Goal: Information Seeking & Learning: Learn about a topic

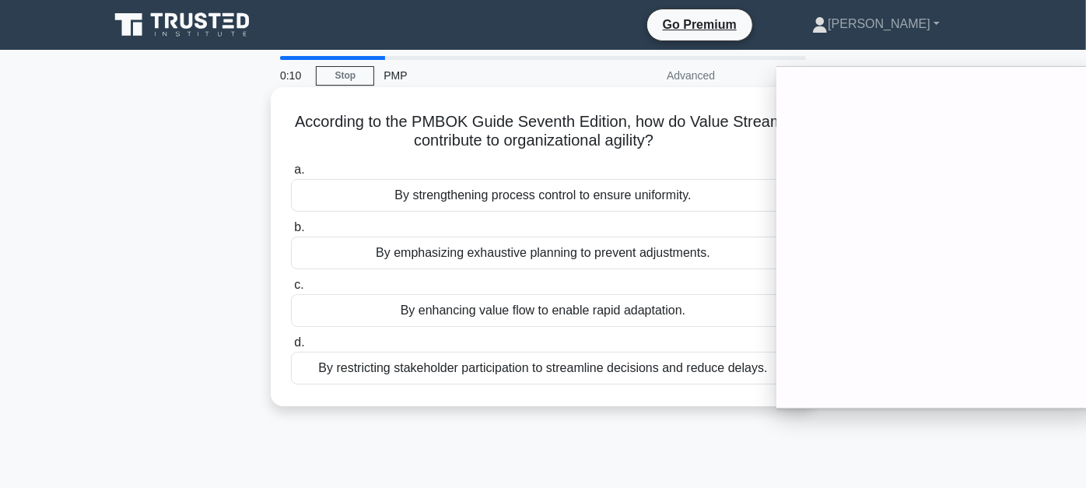
click at [477, 251] on div "By emphasizing exhaustive planning to prevent adjustments." at bounding box center [543, 253] width 504 height 33
click at [291, 233] on input "b. By emphasizing exhaustive planning to prevent adjustments." at bounding box center [291, 228] width 0 height 10
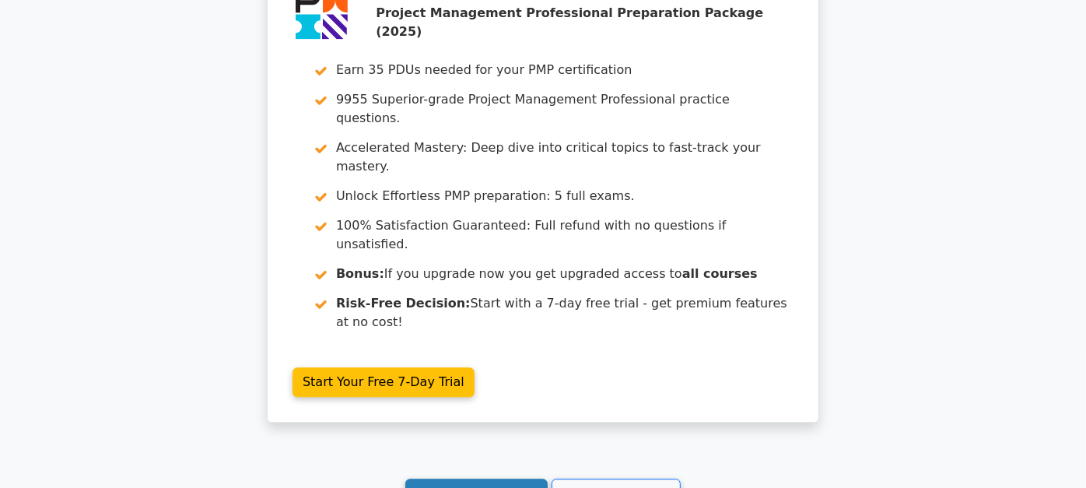
scroll to position [2271, 0]
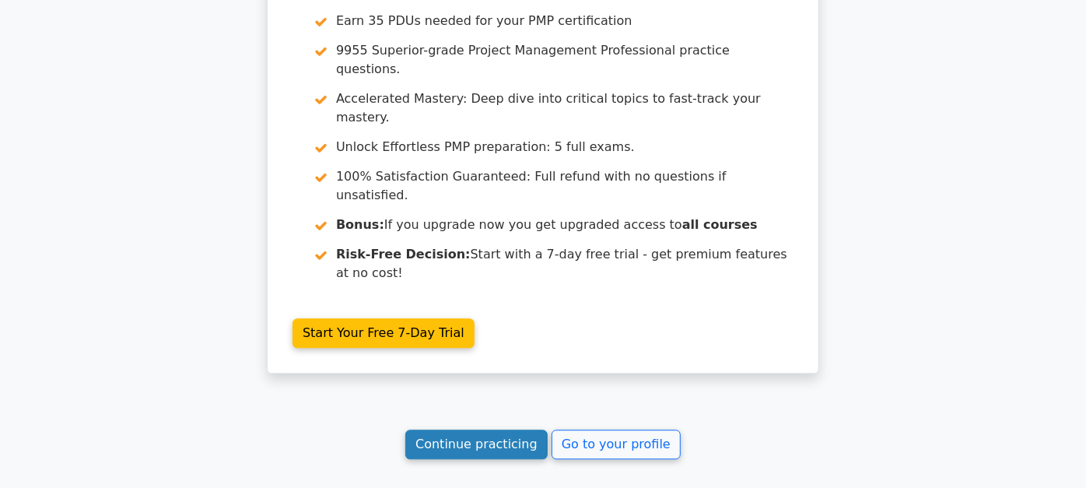
click at [479, 430] on link "Continue practicing" at bounding box center [476, 445] width 142 height 30
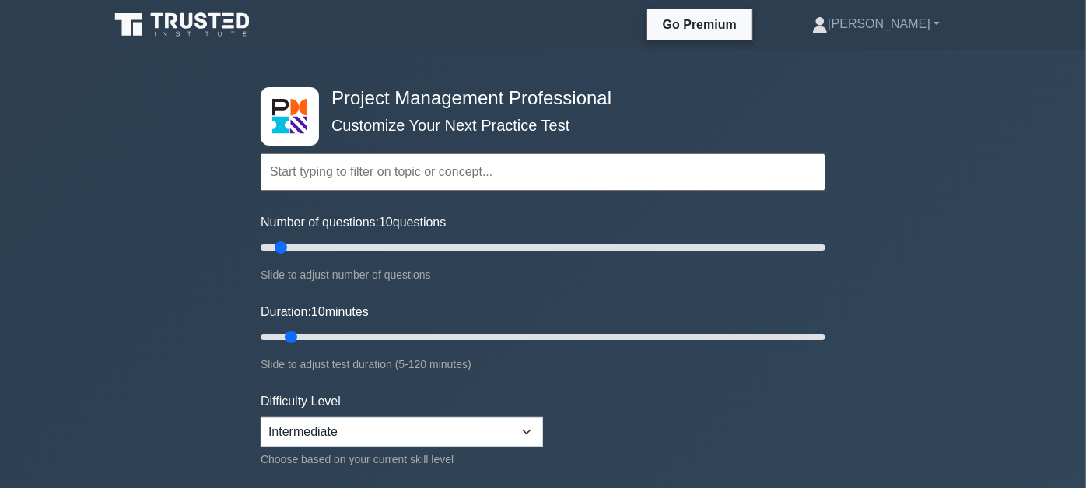
click at [351, 184] on input "text" at bounding box center [543, 171] width 565 height 37
paste input "Interpret and use information from texts (PM4 TAP)"
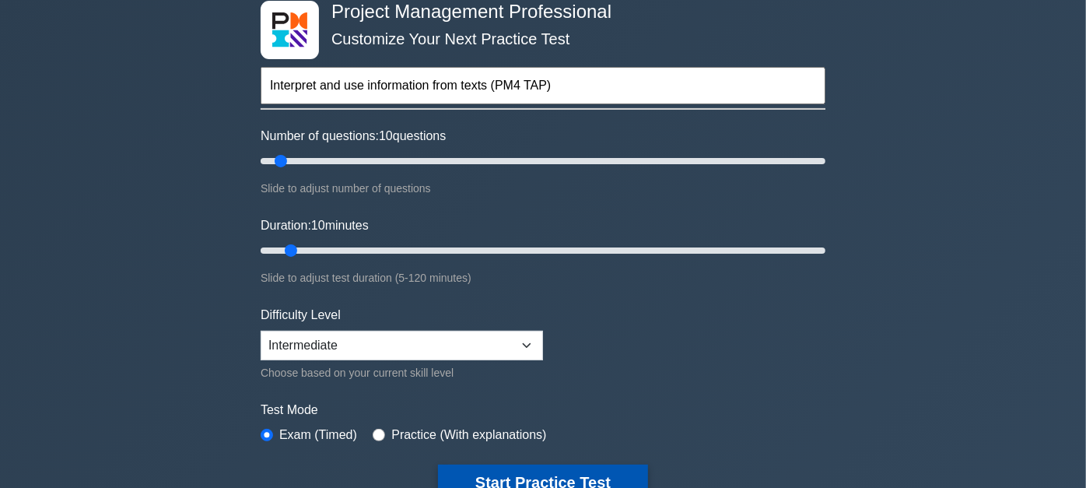
scroll to position [173, 0]
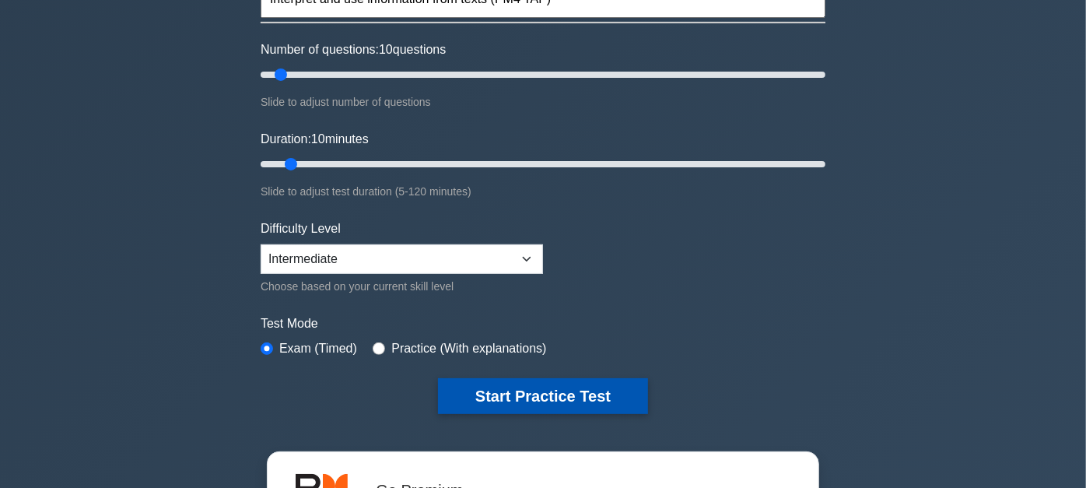
type input "Interpret and use information from texts (PM4 TAP)"
click at [502, 378] on button "Start Practice Test" at bounding box center [543, 396] width 210 height 36
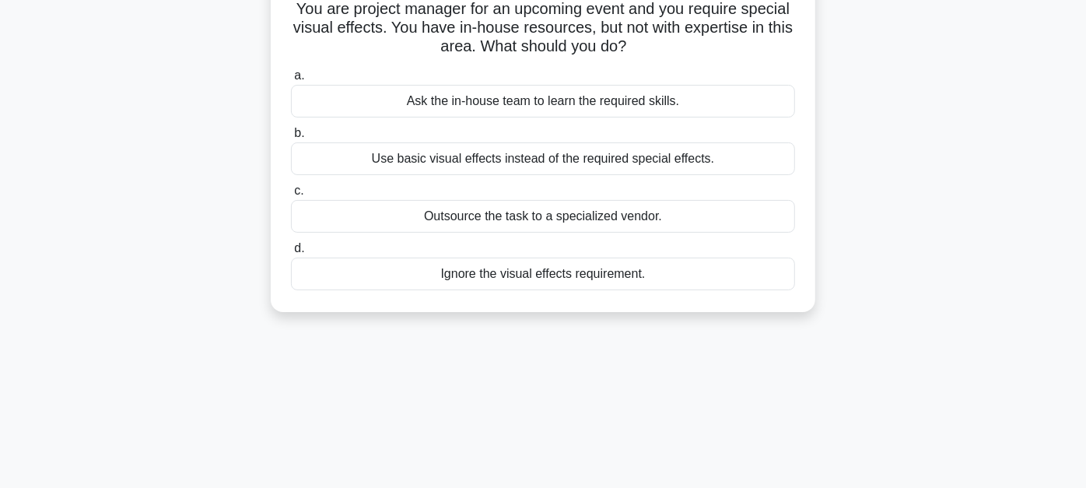
scroll to position [86, 0]
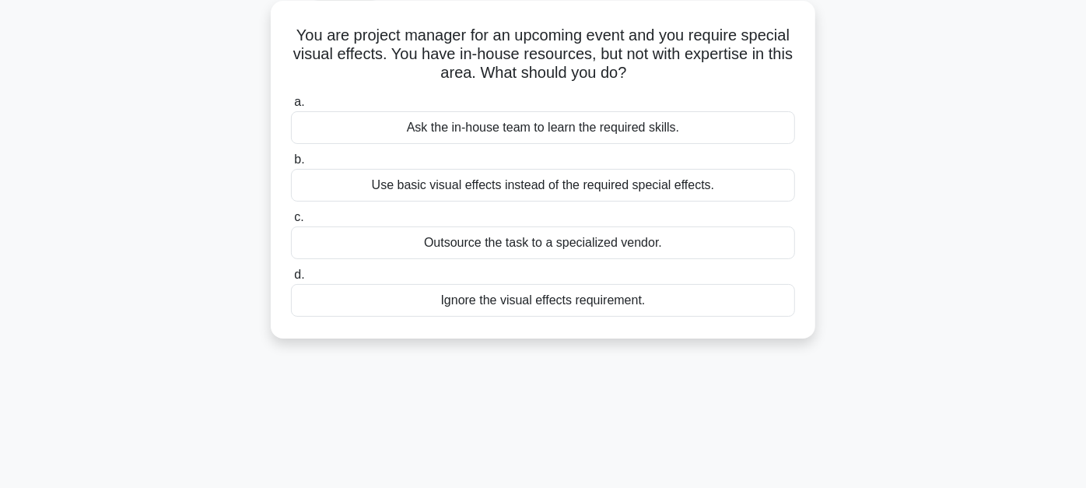
click at [527, 248] on div "Outsource the task to a specialized vendor." at bounding box center [543, 242] width 504 height 33
click at [291, 223] on input "c. Outsource the task to a specialized vendor." at bounding box center [291, 217] width 0 height 10
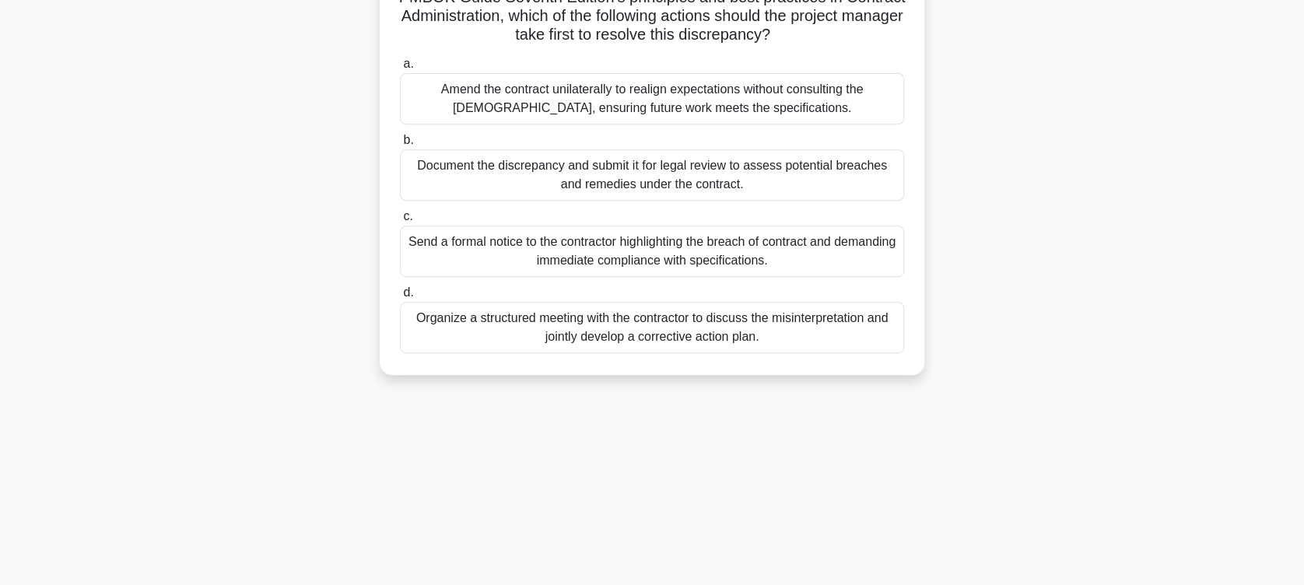
scroll to position [0, 0]
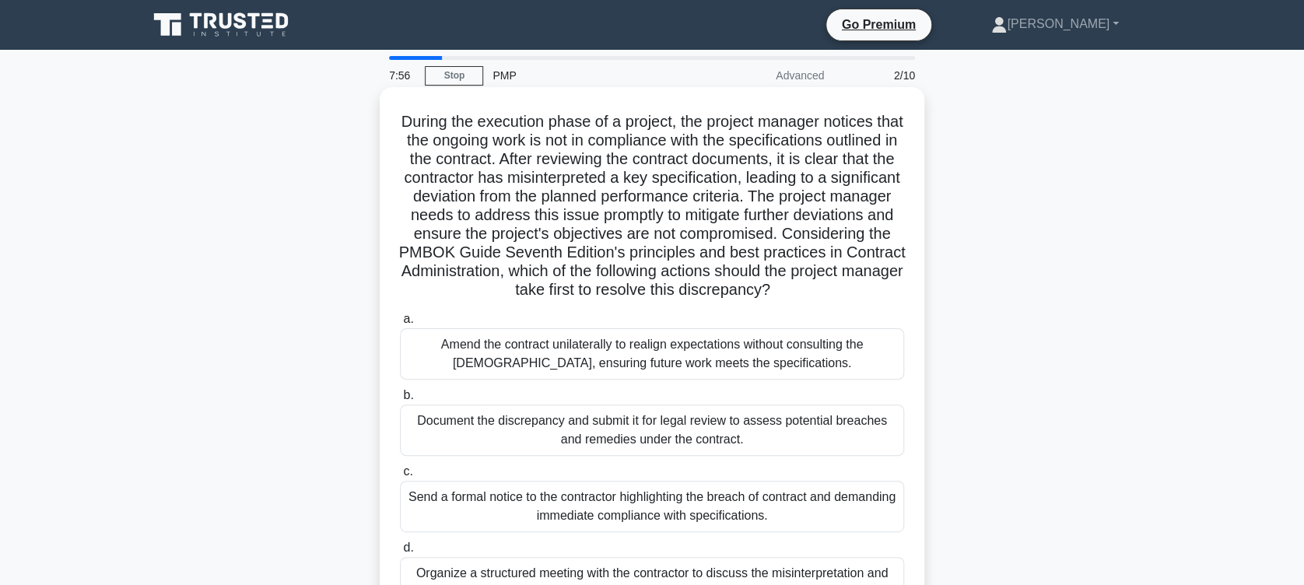
drag, startPoint x: 412, startPoint y: 110, endPoint x: 887, endPoint y: 307, distance: 514.2
click at [887, 307] on div "During the execution phase of a project, the project manager notices that the o…" at bounding box center [652, 358] width 532 height 531
drag, startPoint x: 887, startPoint y: 307, endPoint x: 758, endPoint y: 327, distance: 130.6
click at [758, 327] on div "During the execution phase of a project, the project manager notices that the o…" at bounding box center [652, 358] width 532 height 531
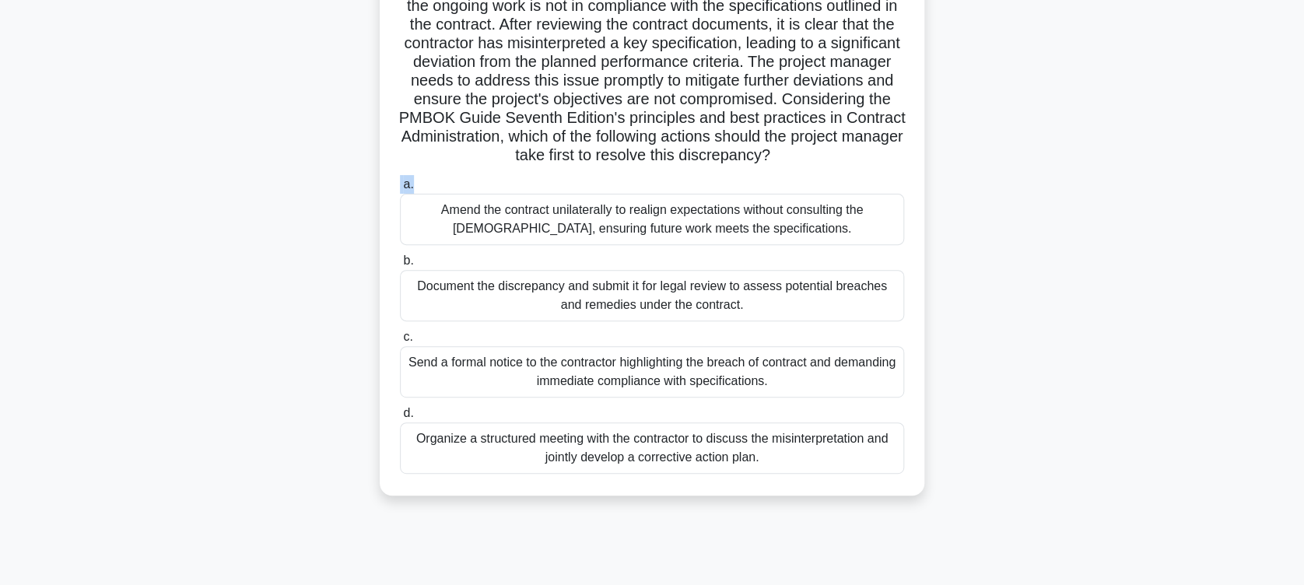
scroll to position [207, 0]
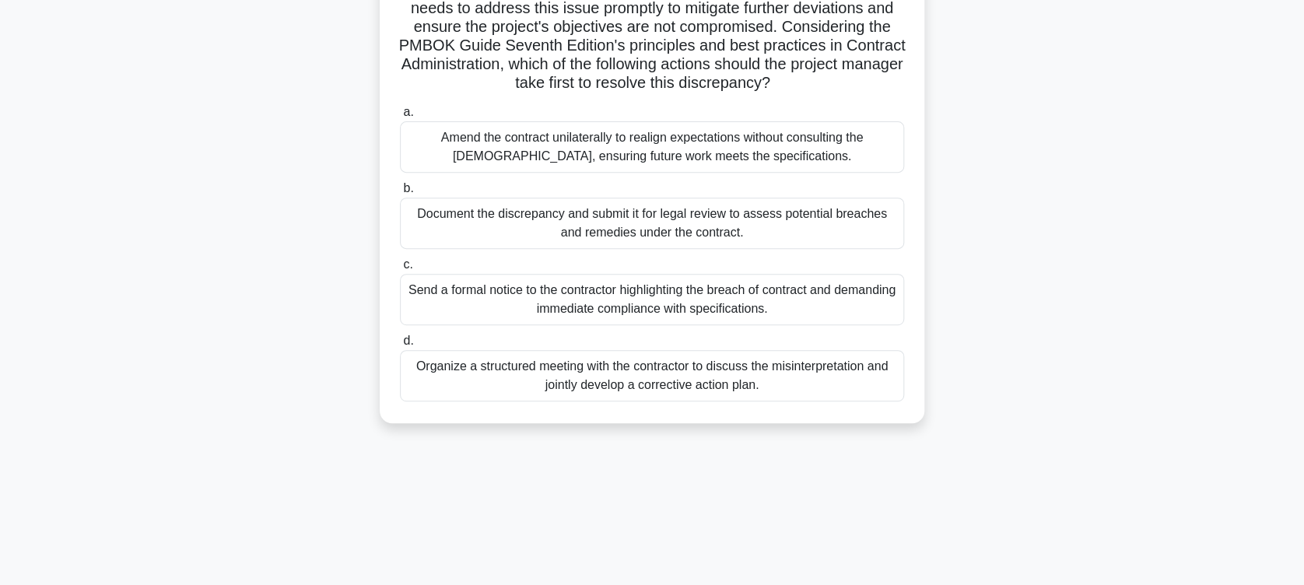
click at [545, 386] on div "Organize a structured meeting with the contractor to discuss the misinterpretat…" at bounding box center [652, 375] width 504 height 51
click at [400, 346] on input "d. Organize a structured meeting with the contractor to discuss the misinterpre…" at bounding box center [400, 341] width 0 height 10
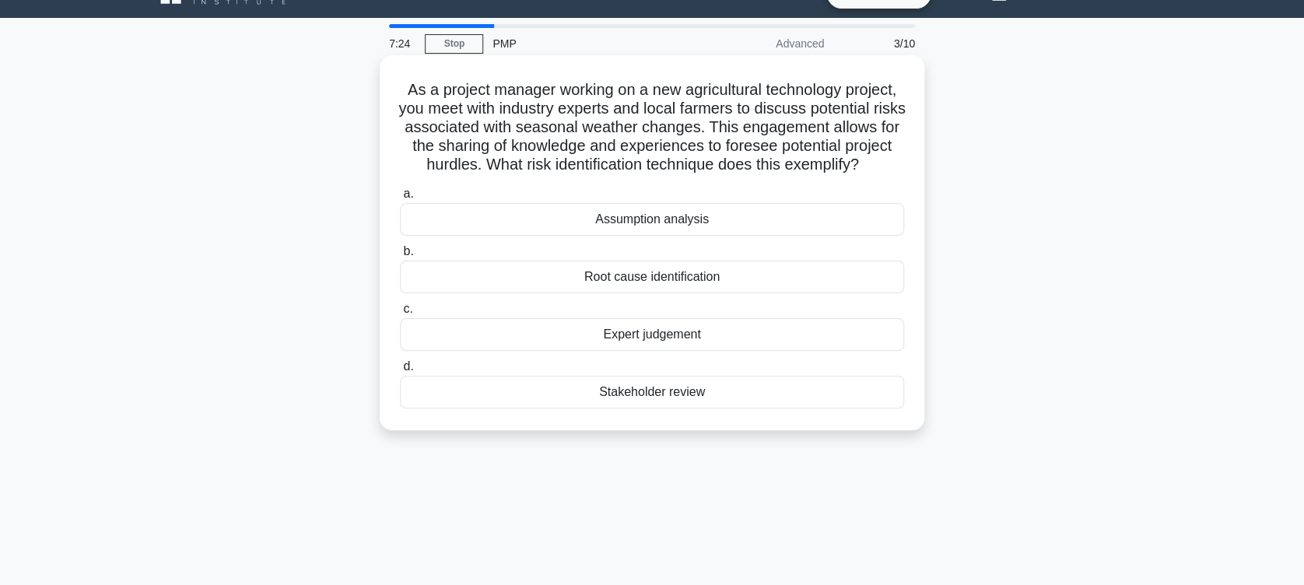
scroll to position [0, 0]
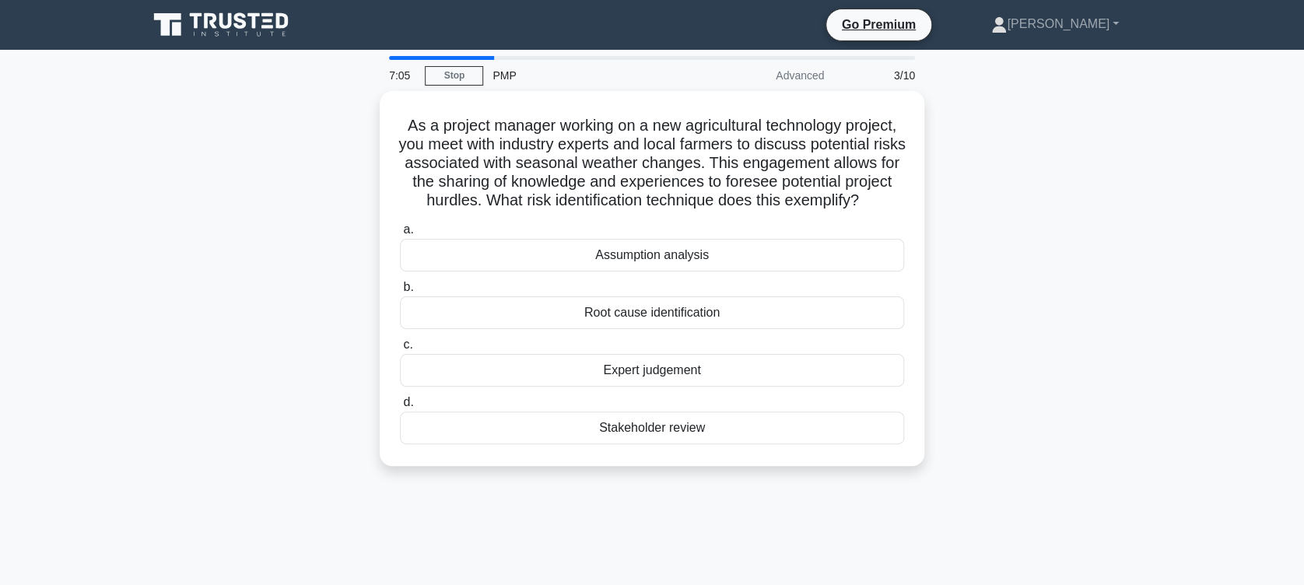
click at [289, 328] on div "As a project manager working on a new agricultural technology project, you meet…" at bounding box center [652, 288] width 1027 height 394
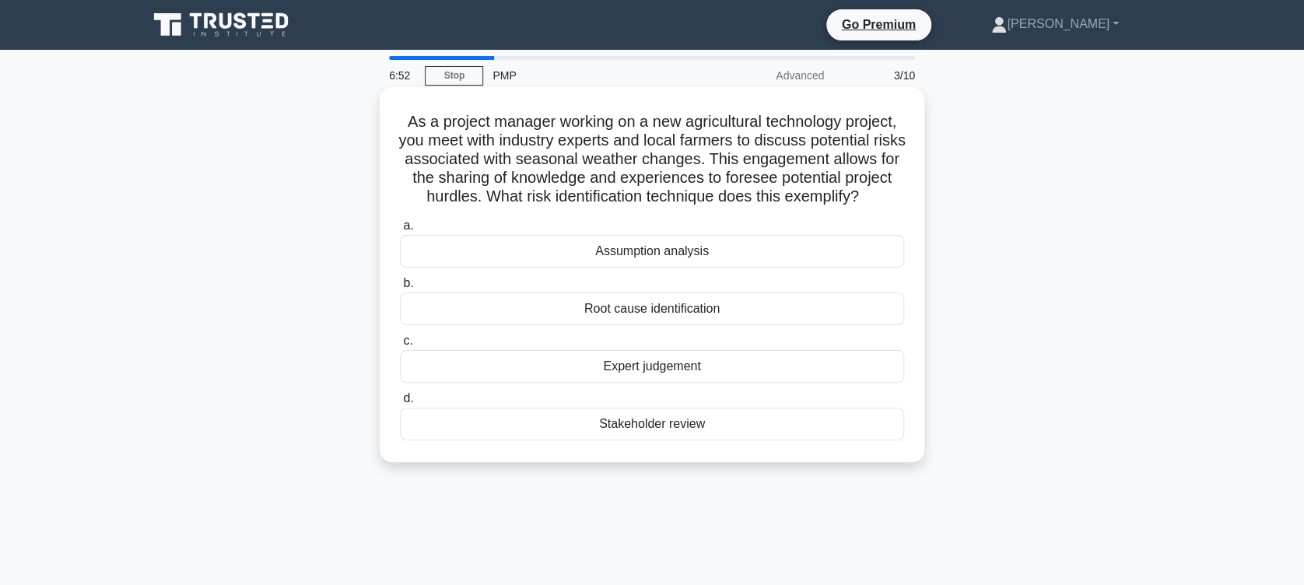
click at [590, 383] on div "Expert judgement" at bounding box center [652, 366] width 504 height 33
click at [400, 346] on input "c. Expert judgement" at bounding box center [400, 341] width 0 height 10
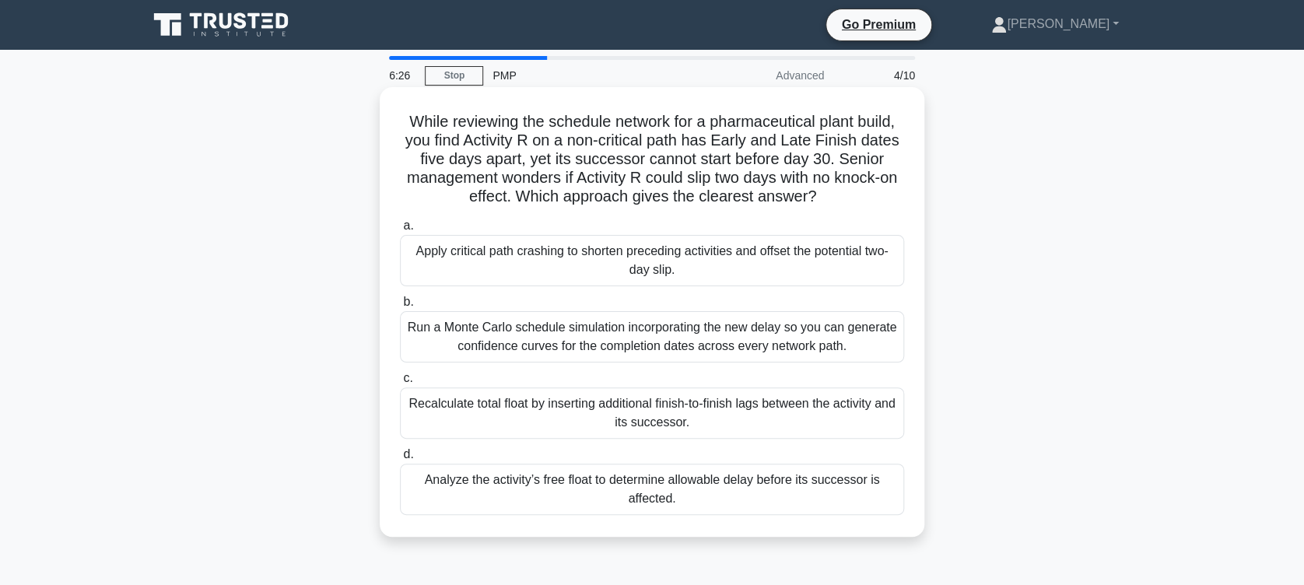
click at [510, 485] on div "Analyze the activity’s free float to determine allowable delay before its succe…" at bounding box center [652, 489] width 504 height 51
click at [400, 460] on input "d. Analyze the activity’s free float to determine allowable delay before its su…" at bounding box center [400, 455] width 0 height 10
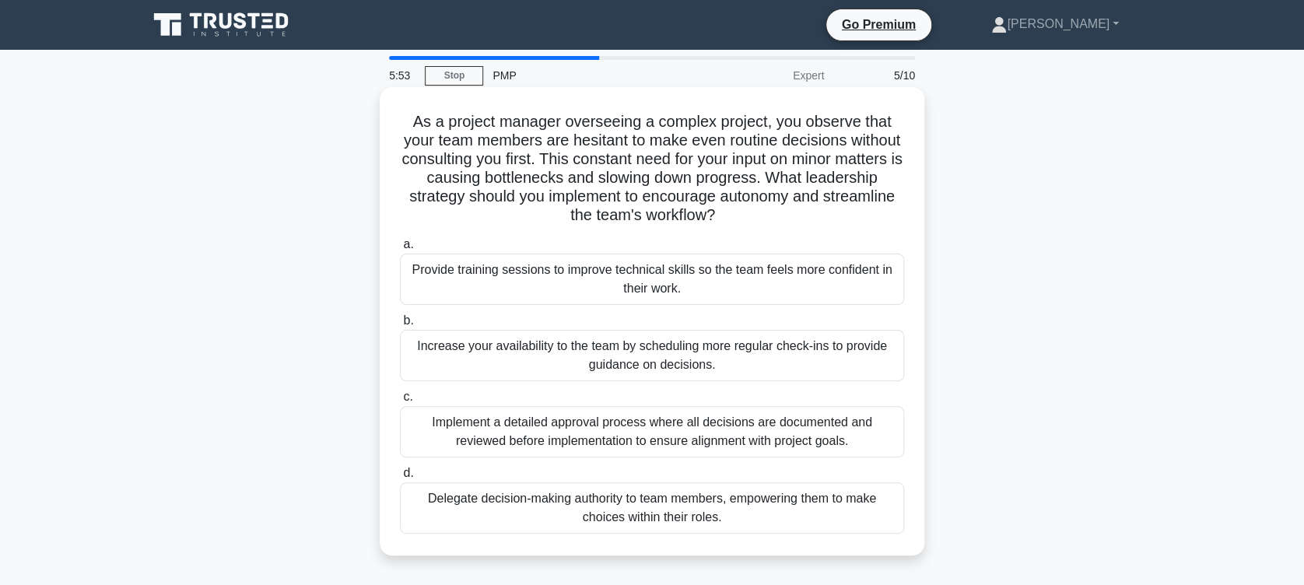
click at [510, 487] on div "Delegate decision-making authority to team members, empowering them to make cho…" at bounding box center [652, 507] width 504 height 51
click at [400, 479] on input "d. Delegate decision-making authority to team members, empowering them to make …" at bounding box center [400, 473] width 0 height 10
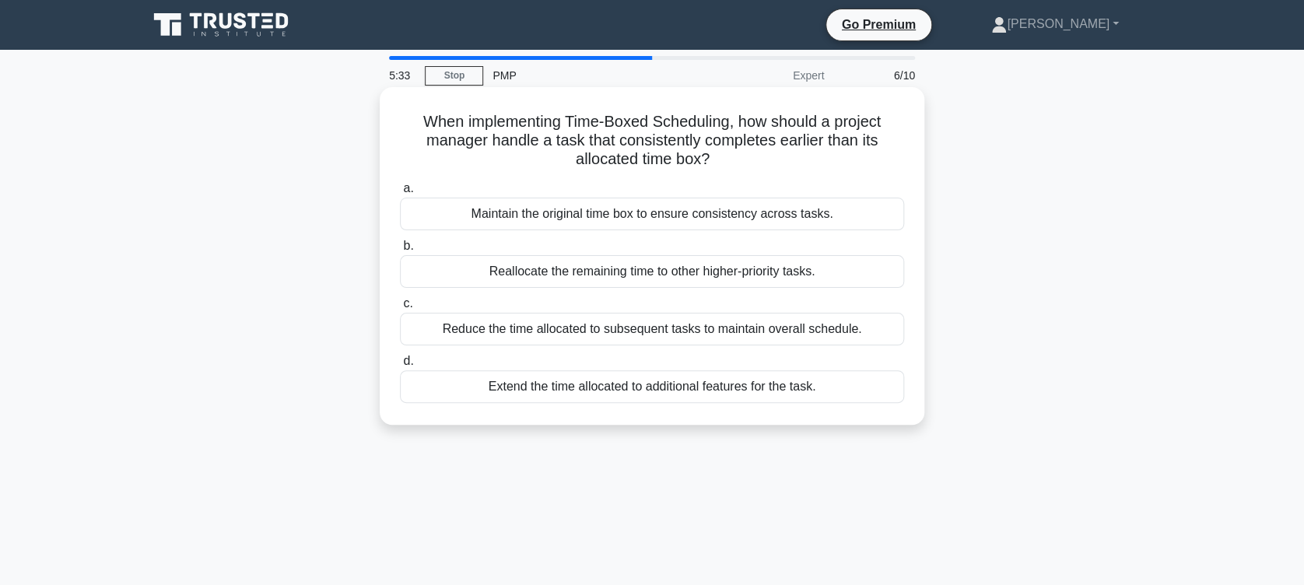
click at [535, 268] on div "Reallocate the remaining time to other higher-priority tasks." at bounding box center [652, 271] width 504 height 33
click at [400, 251] on input "b. Reallocate the remaining time to other higher-priority tasks." at bounding box center [400, 246] width 0 height 10
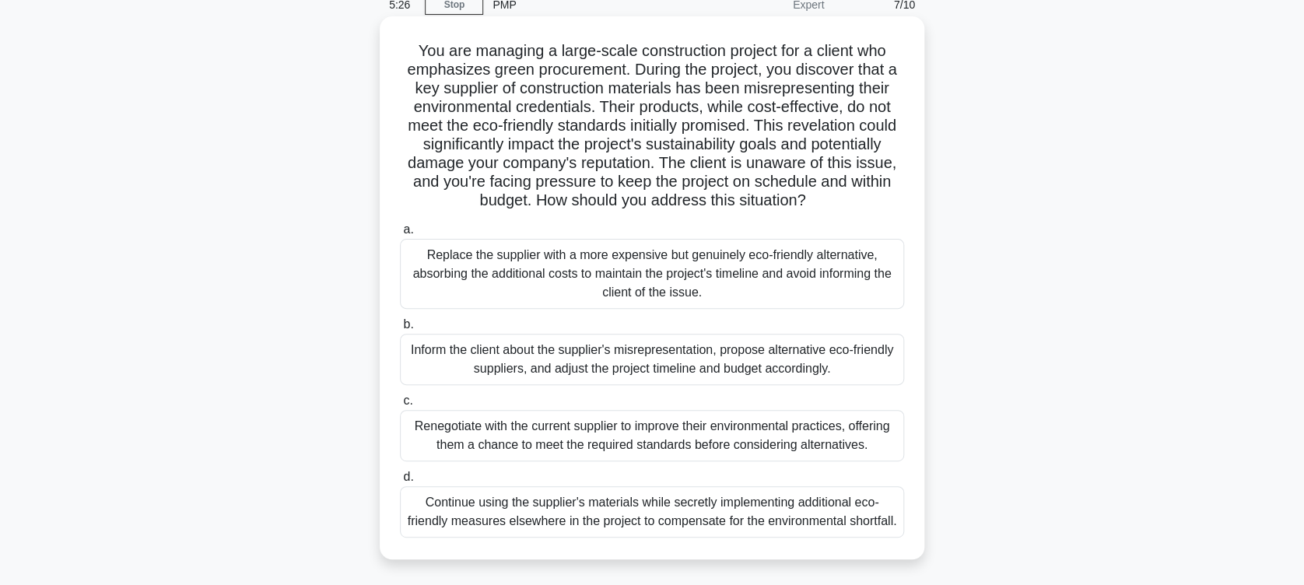
scroll to position [103, 0]
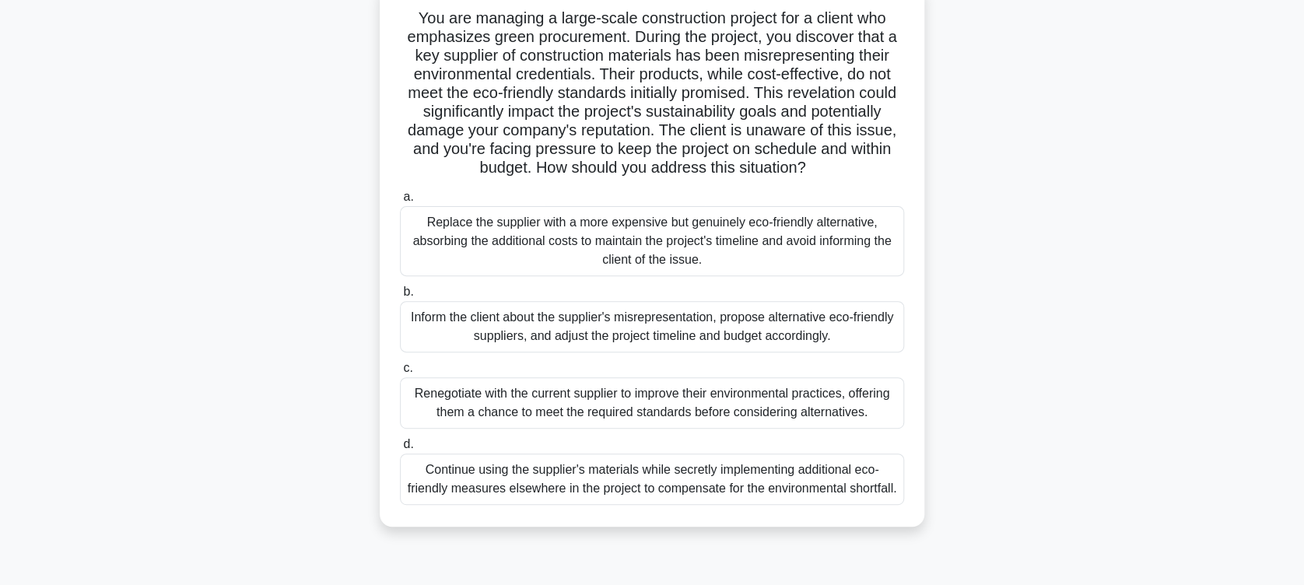
click at [535, 316] on div "Inform the client about the supplier's misrepresentation, propose alternative e…" at bounding box center [652, 326] width 504 height 51
click at [400, 297] on input "b. Inform the client about the supplier's misrepresentation, propose alternativ…" at bounding box center [400, 292] width 0 height 10
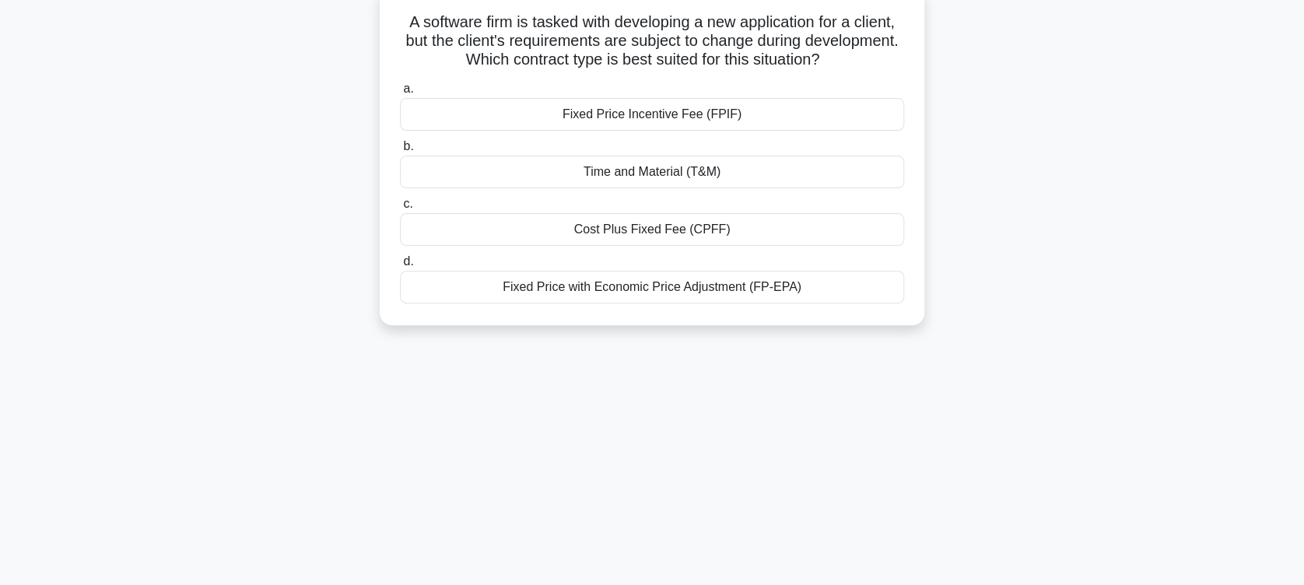
scroll to position [0, 0]
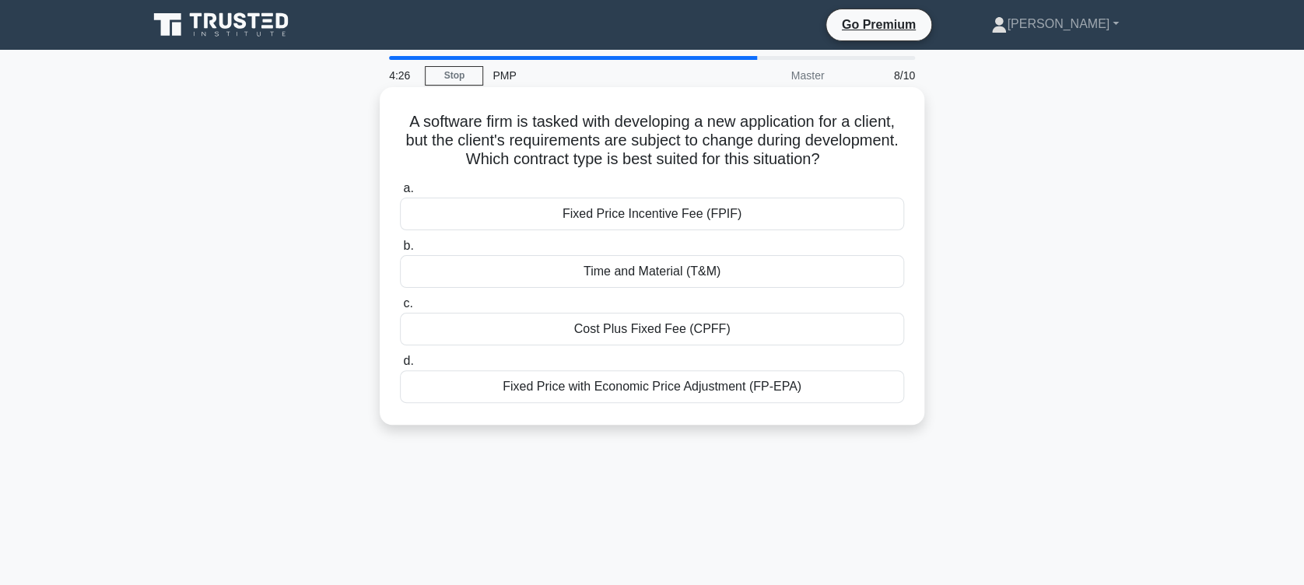
click at [494, 275] on div "Time and Material (T&M)" at bounding box center [652, 271] width 504 height 33
click at [400, 251] on input "b. Time and Material (T&M)" at bounding box center [400, 246] width 0 height 10
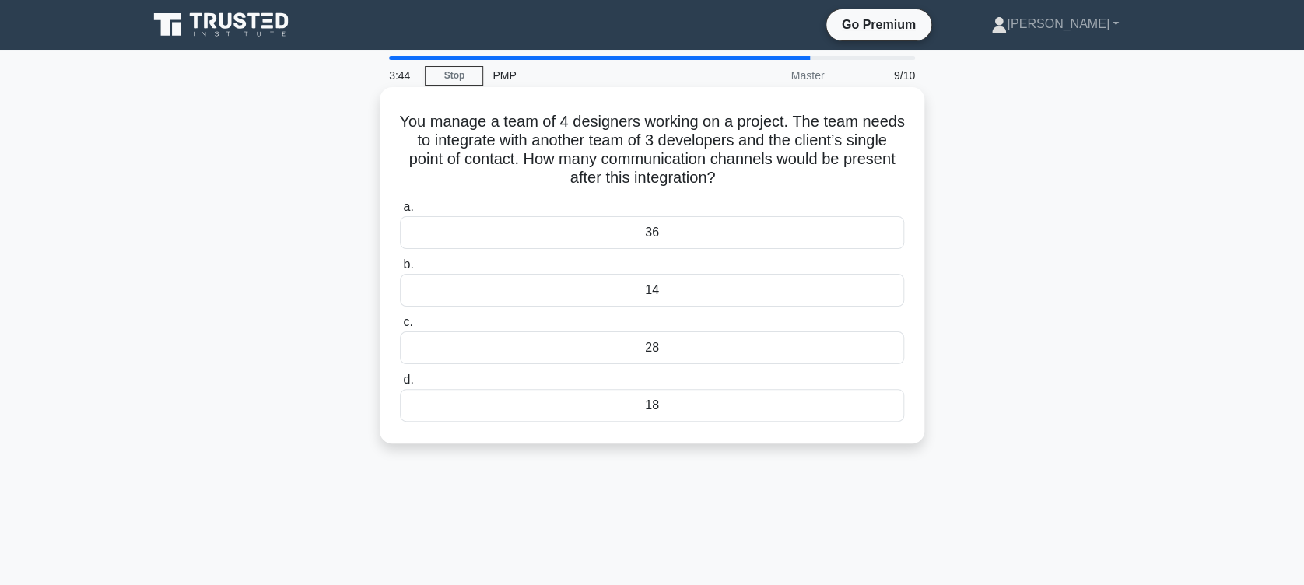
click at [531, 351] on div "28" at bounding box center [652, 347] width 504 height 33
click at [400, 328] on input "c. 28" at bounding box center [400, 322] width 0 height 10
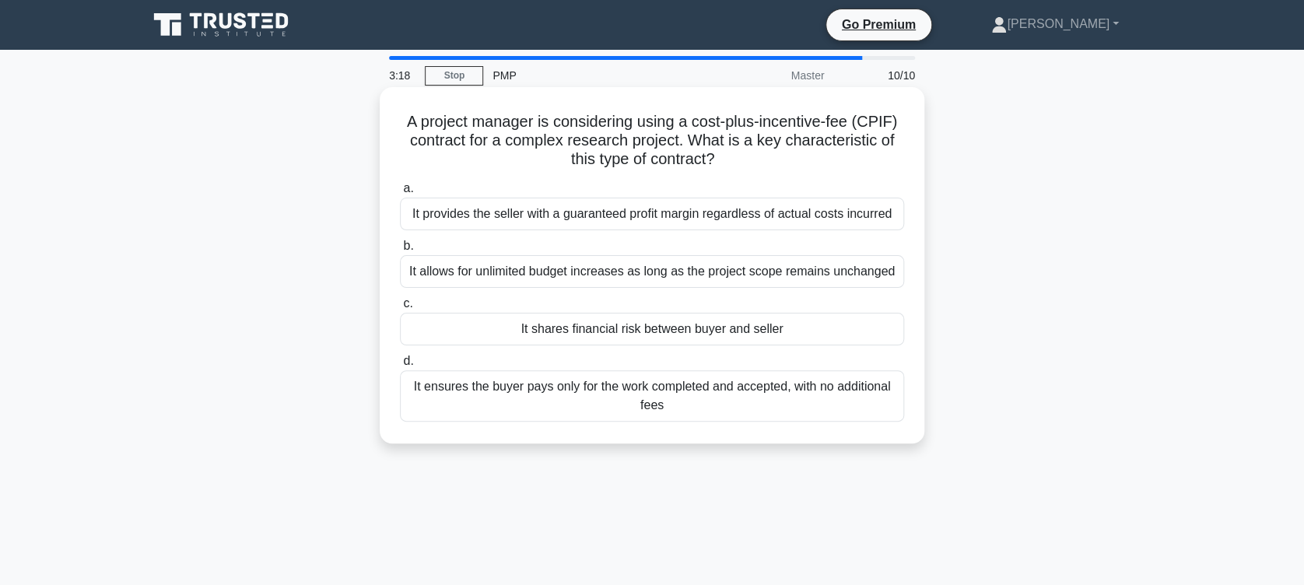
click at [535, 330] on div "It shares financial risk between buyer and seller" at bounding box center [652, 329] width 504 height 33
click at [400, 309] on input "c. It shares financial risk between buyer and seller" at bounding box center [400, 304] width 0 height 10
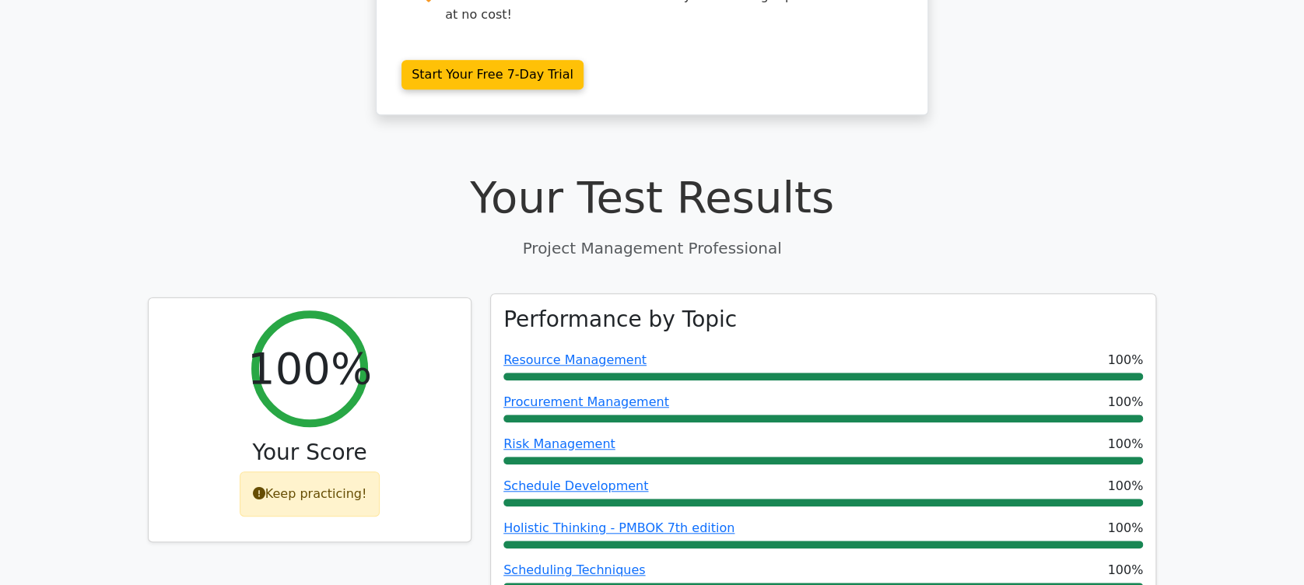
scroll to position [311, 0]
